Goal: Transaction & Acquisition: Purchase product/service

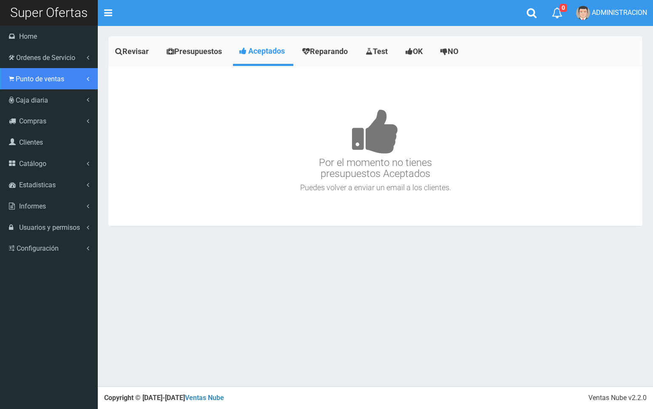
click at [40, 73] on link "Punto de ventas" at bounding box center [49, 78] width 98 height 21
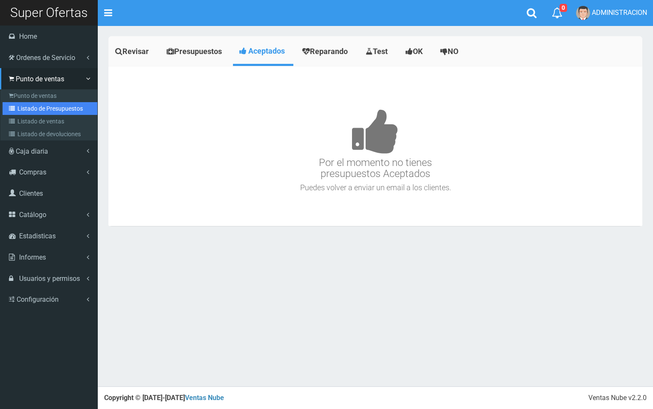
drag, startPoint x: 50, startPoint y: 108, endPoint x: 91, endPoint y: 111, distance: 41.0
click at [50, 108] on link "Listado de Presupuestos" at bounding box center [50, 108] width 95 height 13
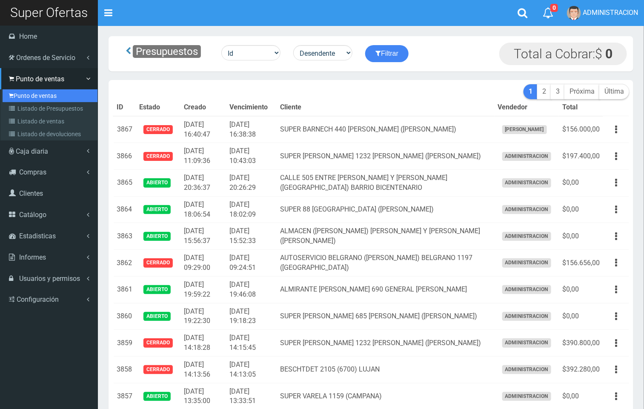
click at [29, 97] on link "Punto de ventas" at bounding box center [50, 95] width 95 height 13
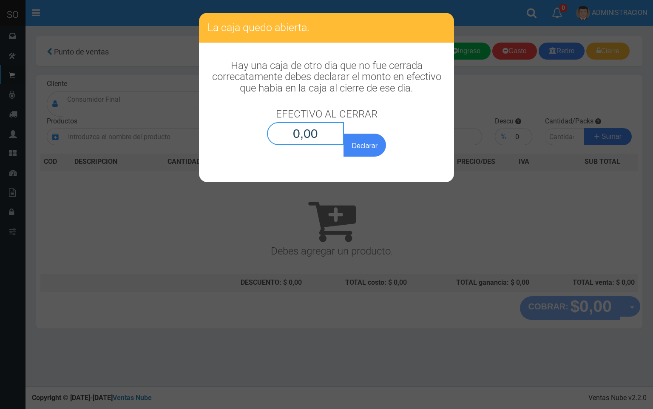
click at [326, 128] on input "0,00" at bounding box center [305, 133] width 77 height 23
type input "0,01"
click at [356, 140] on button "Declarar" at bounding box center [365, 145] width 43 height 23
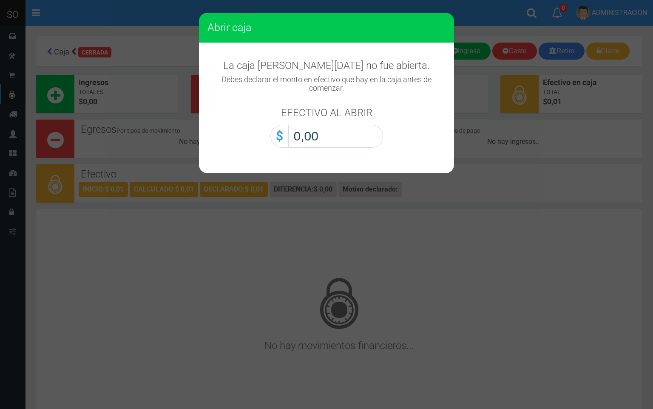
click at [367, 131] on input "0,00" at bounding box center [335, 136] width 95 height 23
type input "0,01"
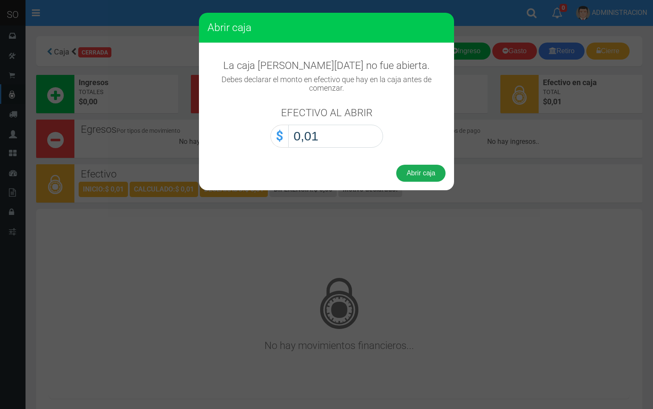
click at [433, 176] on button "Abrir caja" at bounding box center [420, 173] width 49 height 17
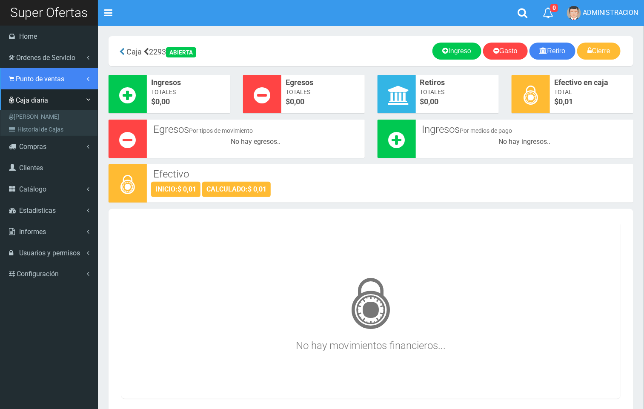
click at [19, 80] on span "Punto de ventas" at bounding box center [40, 79] width 48 height 8
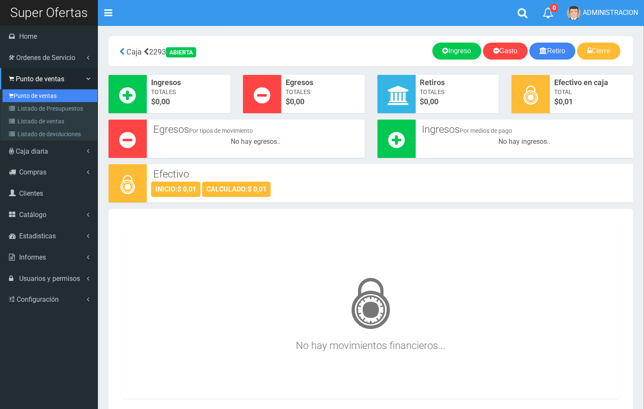
click at [39, 90] on link "Punto de ventas" at bounding box center [50, 95] width 95 height 13
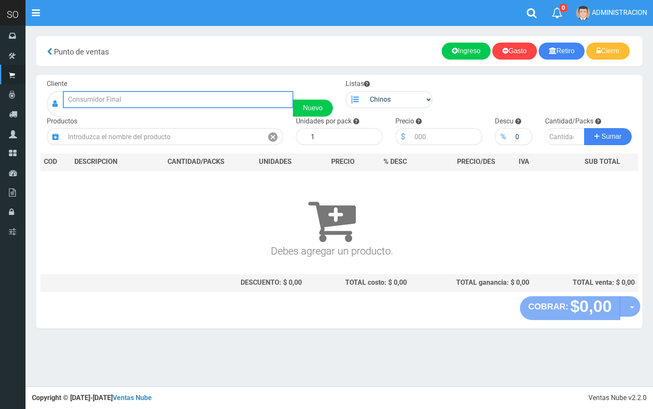
click at [157, 92] on input "text" at bounding box center [178, 99] width 231 height 17
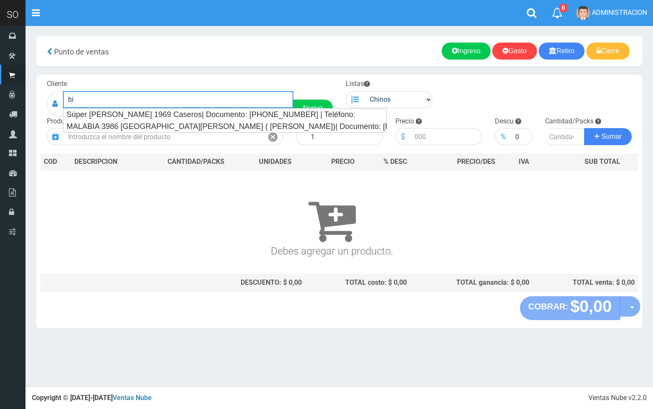
type input "b"
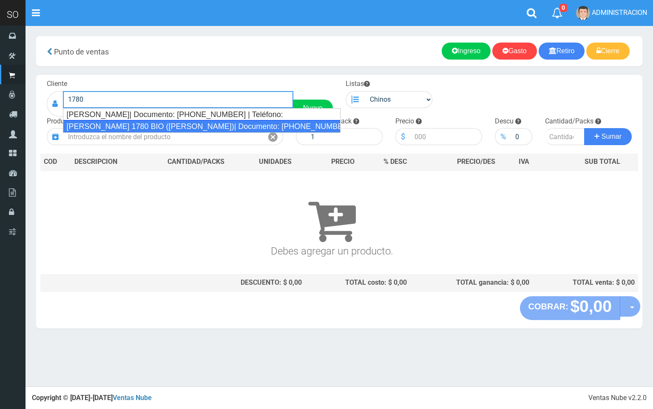
click at [214, 125] on div "[PERSON_NAME] 1780 BIO ([PERSON_NAME])| Documento: [PHONE_NUMBER] | Teléfono:" at bounding box center [202, 126] width 278 height 13
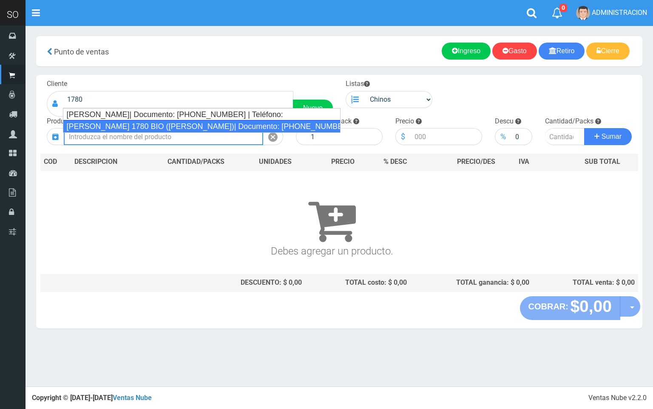
type input "MATEO GELVES 1780 BIO (ESCOBAR)| Documento: 1234564863 | Teléfono:"
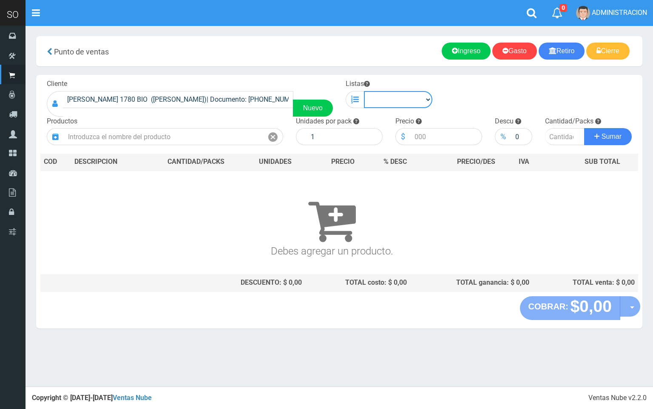
click at [415, 106] on select "Chinos . ." at bounding box center [398, 99] width 68 height 17
select select "1"
click at [364, 91] on select "Chinos . ." at bounding box center [398, 99] width 68 height 17
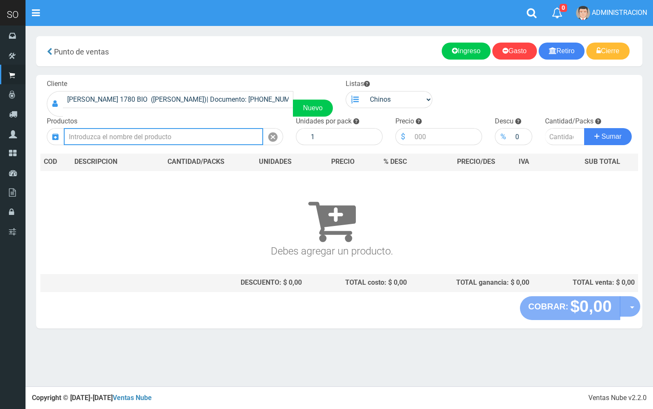
drag, startPoint x: 251, startPoint y: 130, endPoint x: 149, endPoint y: 1, distance: 163.9
click at [245, 121] on div "Productos" at bounding box center [164, 131] width 249 height 29
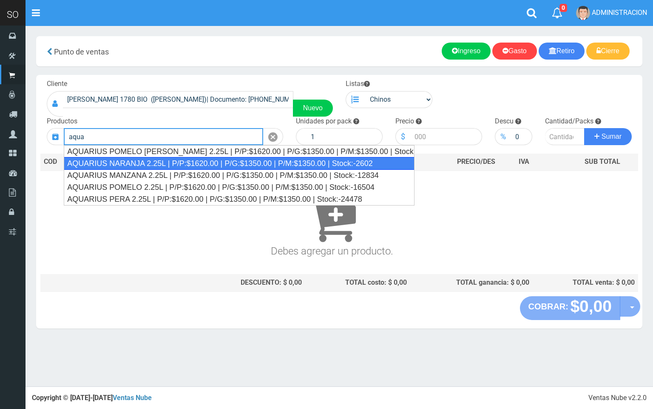
click at [310, 165] on div "AQUARIUS NARANJA 2.25L | P/P:$1620.00 | P/G:$1350.00 | P/M:$1350.00 | Stock:-26…" at bounding box center [239, 163] width 351 height 13
type input "AQUARIUS NARANJA 2.25L | P/P:$1620.00 | P/G:$1350.00 | P/M:$1350.00 | Stock:-26…"
type input "6"
type input "1620.00"
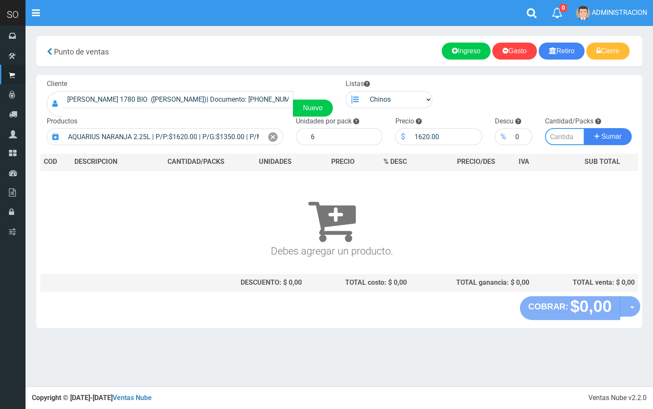
type input "3"
type input "2"
click at [585, 128] on button "Sumar" at bounding box center [609, 136] width 48 height 17
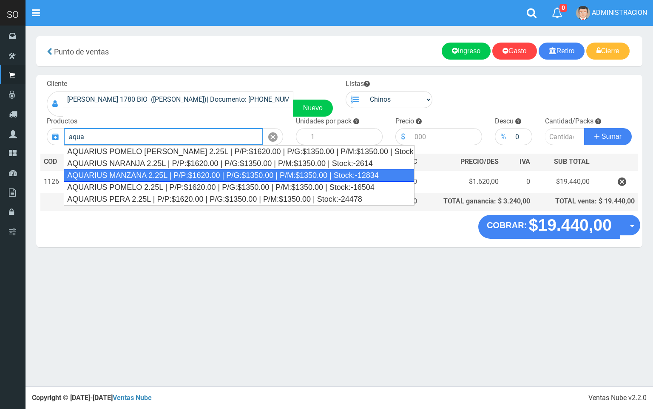
click at [310, 179] on div "AQUARIUS MANZANA 2.25L | P/P:$1620.00 | P/G:$1350.00 | P/M:$1350.00 | Stock:-12…" at bounding box center [239, 175] width 351 height 13
type input "AQUARIUS MANZANA 2.25L | P/P:$1620.00 | P/G:$1350.00 | P/M:$1350.00 | Stock:-12…"
type input "6"
type input "1620.00"
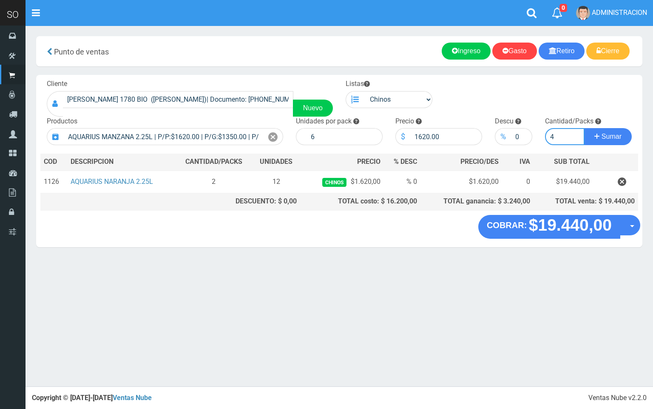
type input "4"
click at [585, 128] on button "Sumar" at bounding box center [609, 136] width 48 height 17
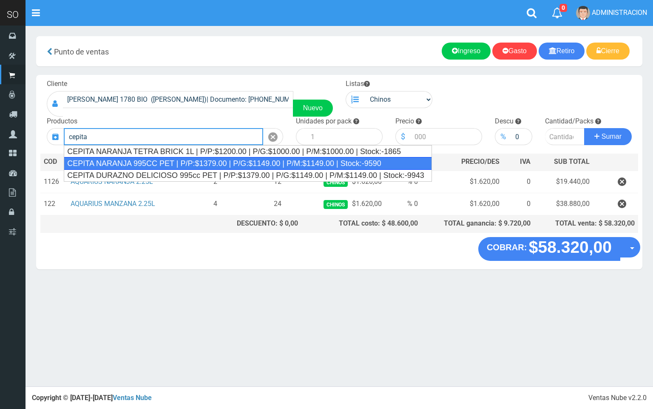
click at [278, 163] on div "CEPITA NARANJA 995CC PET | P/P:$1379.00 | P/G:$1149.00 | P/M:$1149.00 | Stock:-…" at bounding box center [248, 163] width 368 height 13
type input "CEPITA NARANJA 995CC PET | P/P:$1379.00 | P/G:$1149.00 | P/M:$1149.00 | Stock:-…"
type input "6"
type input "1379.00"
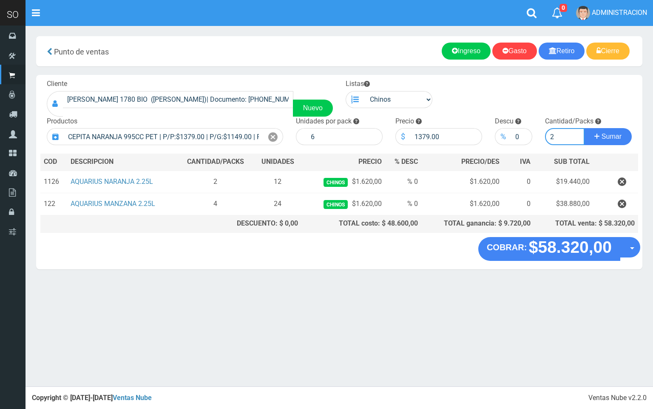
type input "2"
click at [585, 128] on button "Sumar" at bounding box center [609, 136] width 48 height 17
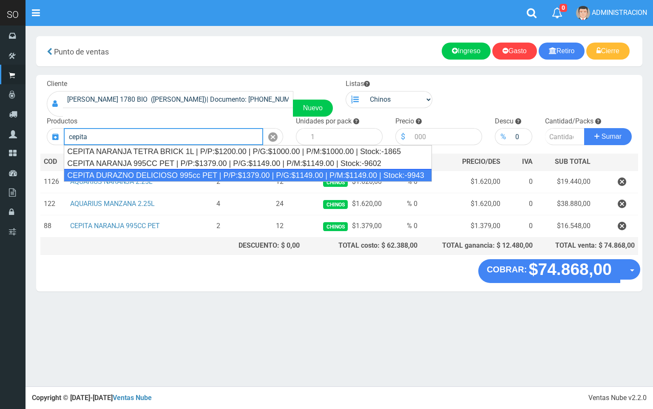
click at [372, 174] on div "CEPITA DURAZNO DELICIOSO 995cc PET | P/P:$1379.00 | P/G:$1149.00 | P/M:$1149.00…" at bounding box center [248, 175] width 368 height 13
type input "CEPITA DURAZNO DELICIOSO 995cc PET | P/P:$1379.00 | P/G:$1149.00 | P/M:$1149.00…"
type input "6"
type input "1379.00"
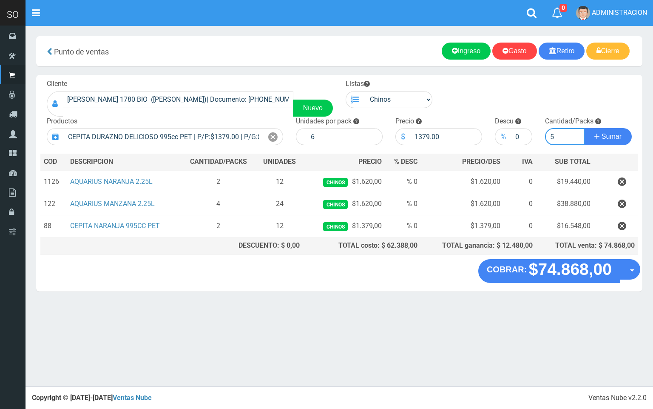
type input "5"
click at [585, 128] on button "Sumar" at bounding box center [609, 136] width 48 height 17
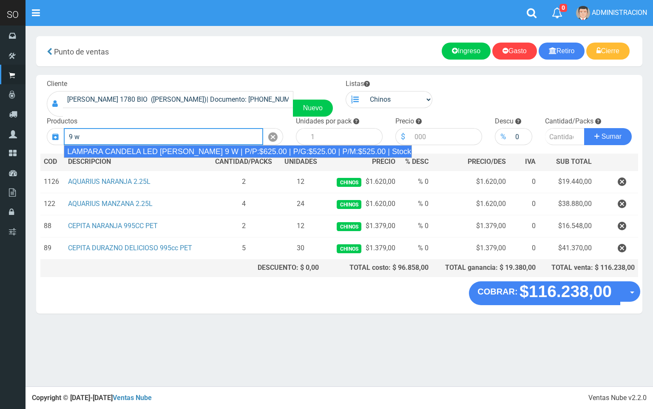
click at [249, 148] on div "LAMPARA CANDELA LED LUZ FRIA 9 W | P/P:$625.00 | P/G:$525.00 | P/M:$525.00 | St…" at bounding box center [238, 151] width 348 height 13
type input "LAMPARA CANDELA LED LUZ FRIA 9 W | P/P:$625.00 | P/G:$525.00 | P/M:$525.00 | St…"
type input "50"
type input "625.00"
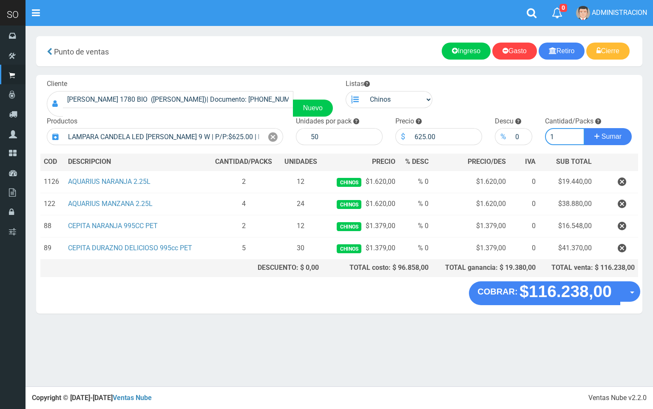
type input "1"
click at [585, 128] on button "Sumar" at bounding box center [609, 136] width 48 height 17
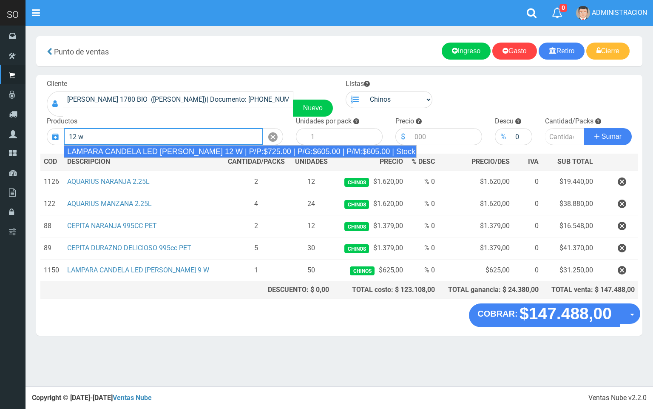
click at [352, 148] on div "LAMPARA CANDELA LED LUZ FRIA 12 W | P/P:$725.00 | P/G:$605.00 | P/M:$605.00 | S…" at bounding box center [240, 151] width 353 height 13
type input "LAMPARA CANDELA LED LUZ FRIA 12 W | P/P:$725.00 | P/G:$605.00 | P/M:$605.00 | S…"
type input "50"
type input "725.00"
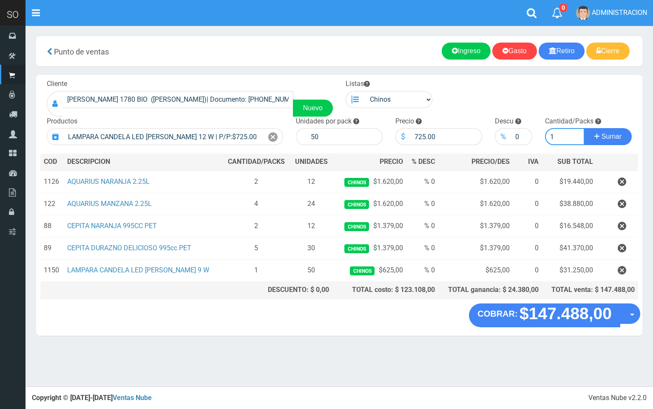
type input "1"
click at [585, 128] on button "Sumar" at bounding box center [609, 136] width 48 height 17
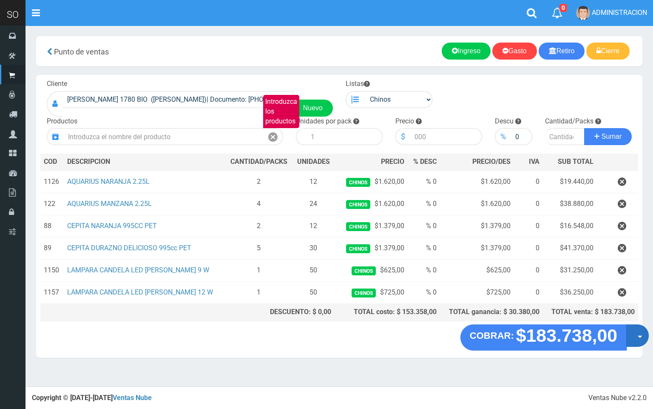
click at [636, 339] on button "Opciones" at bounding box center [638, 335] width 23 height 23
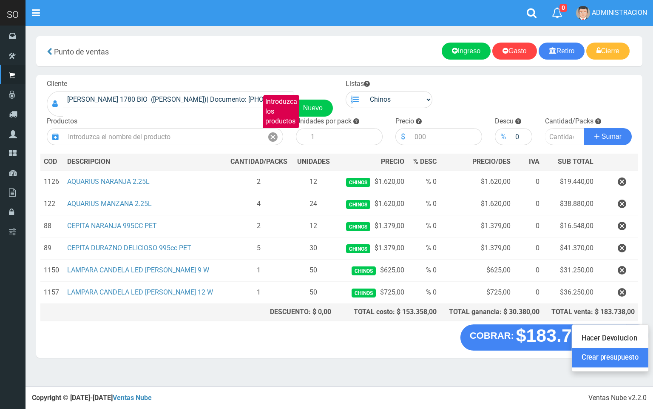
click at [616, 360] on link "Crear presupuesto" at bounding box center [611, 358] width 76 height 20
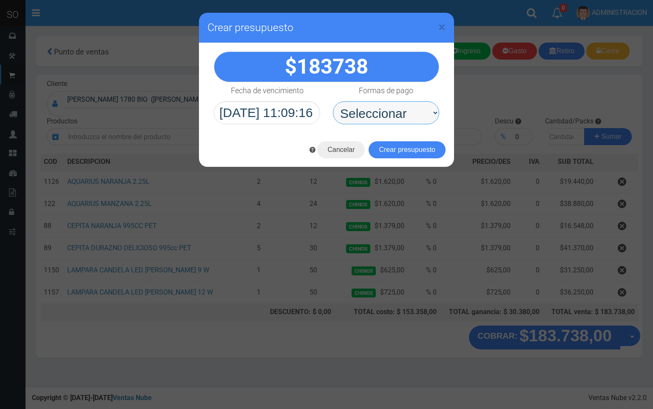
drag, startPoint x: 363, startPoint y: 115, endPoint x: 364, endPoint y: 124, distance: 9.0
click at [364, 119] on select "Seleccionar Efectivo Tarjeta de Crédito Depósito Débito" at bounding box center [386, 112] width 106 height 23
select select "Efectivo"
click at [333, 102] on select "Seleccionar Efectivo Tarjeta de Crédito Depósito Débito" at bounding box center [386, 112] width 106 height 23
drag, startPoint x: 383, startPoint y: 150, endPoint x: 419, endPoint y: 157, distance: 36.5
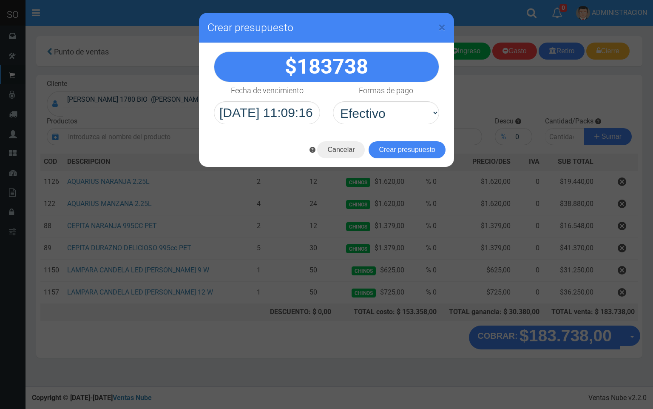
click at [387, 151] on button "Crear presupuesto" at bounding box center [407, 149] width 77 height 17
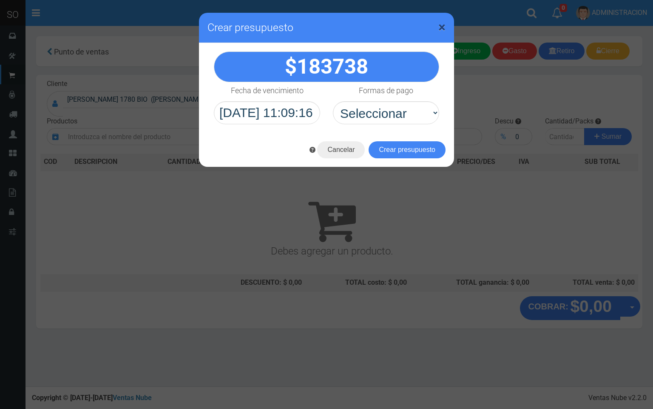
drag, startPoint x: 444, startPoint y: 29, endPoint x: 295, endPoint y: 29, distance: 149.3
click at [443, 29] on span "×" at bounding box center [442, 27] width 7 height 16
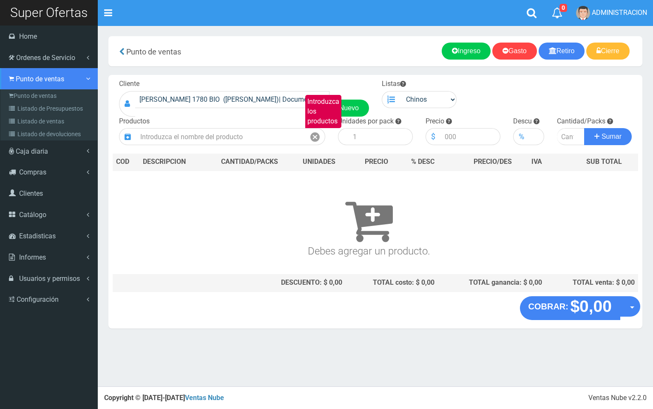
click at [26, 82] on span "Punto de ventas" at bounding box center [40, 79] width 48 height 8
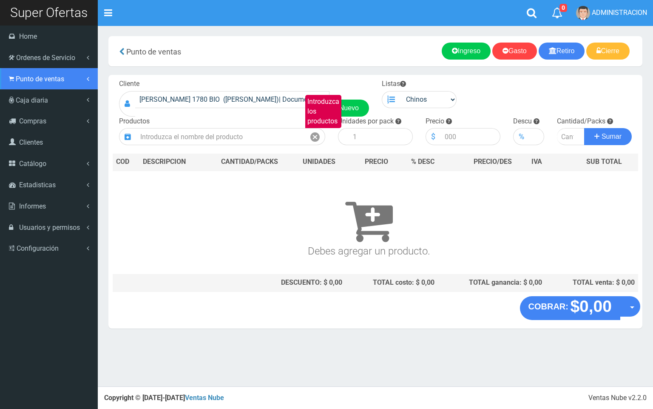
click at [32, 80] on span "Punto de ventas" at bounding box center [40, 79] width 48 height 8
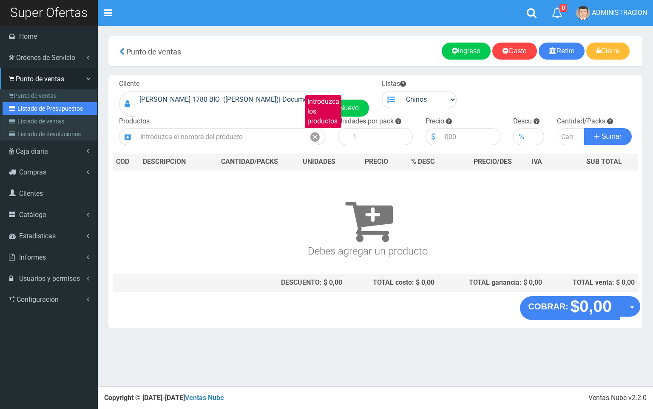
click at [41, 111] on link "Listado de Presupuestos" at bounding box center [50, 108] width 95 height 13
